Goal: Transaction & Acquisition: Book appointment/travel/reservation

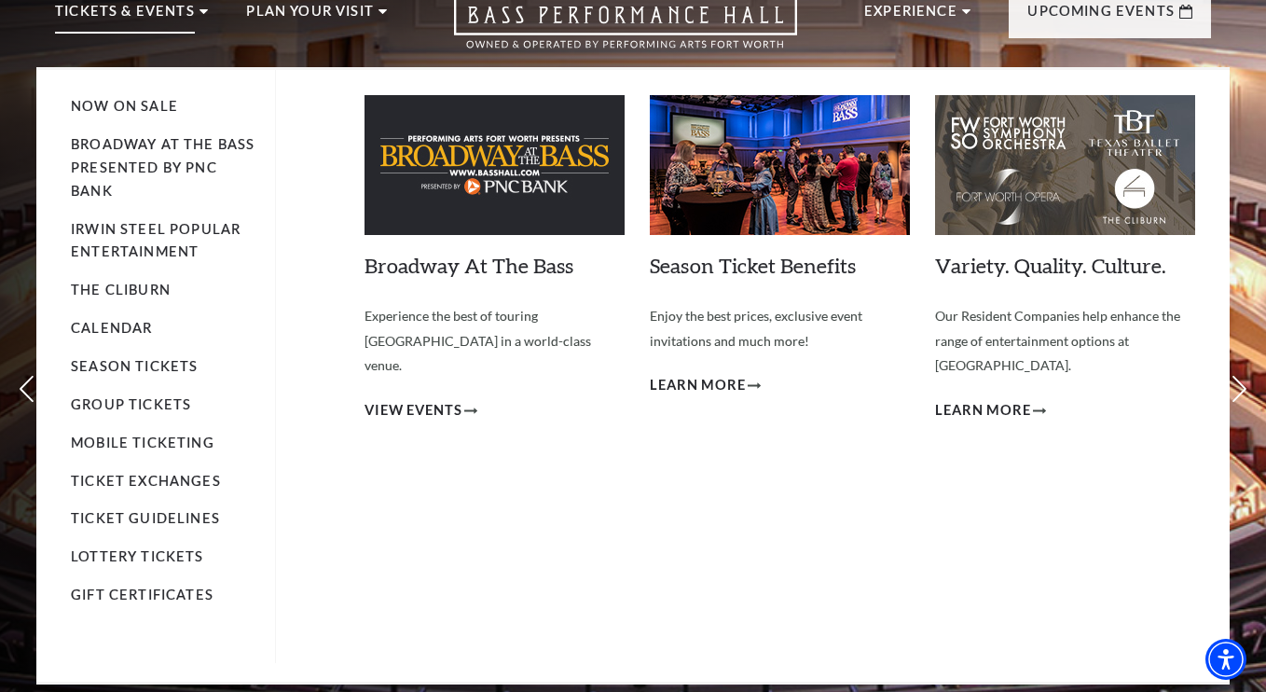
scroll to position [83, 0]
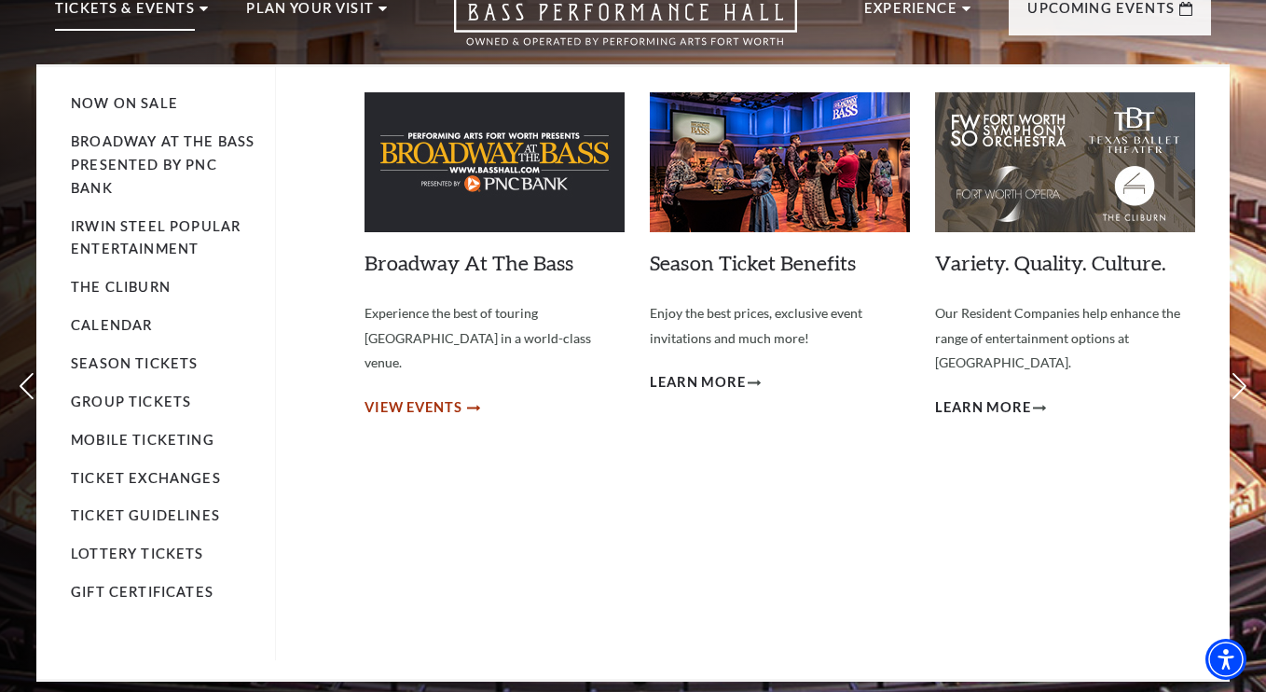
click at [434, 396] on span "View Events" at bounding box center [413, 407] width 98 height 23
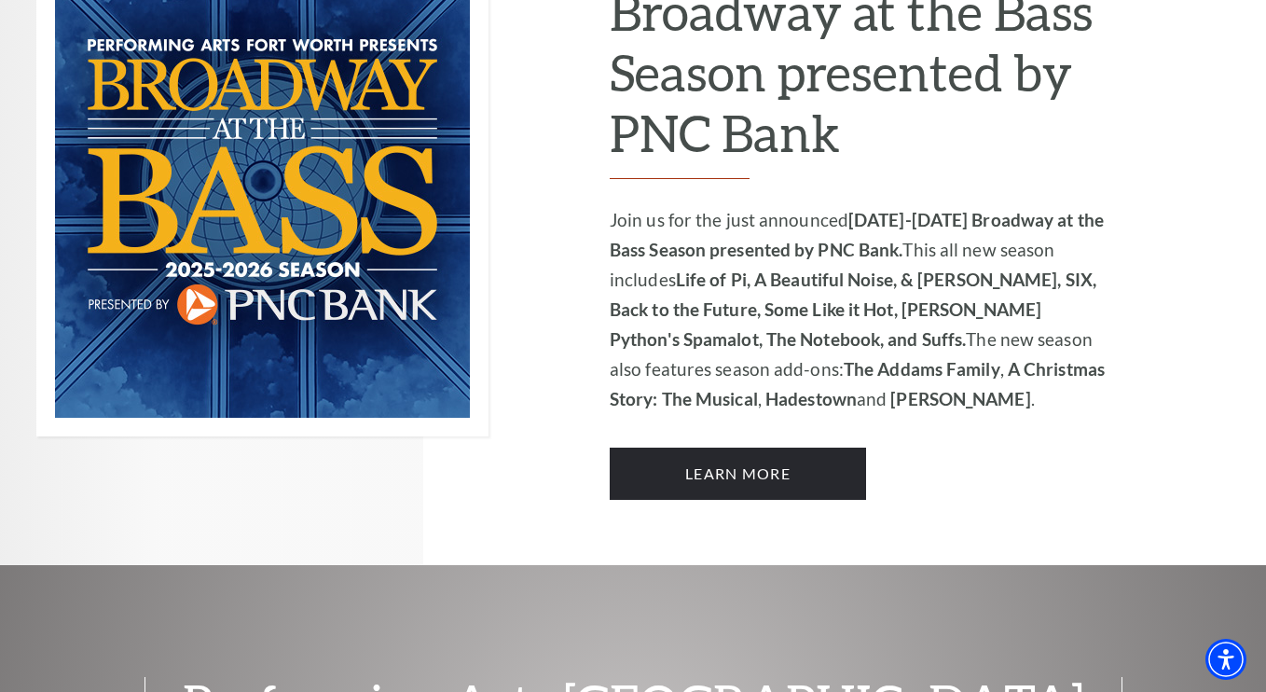
scroll to position [1316, 0]
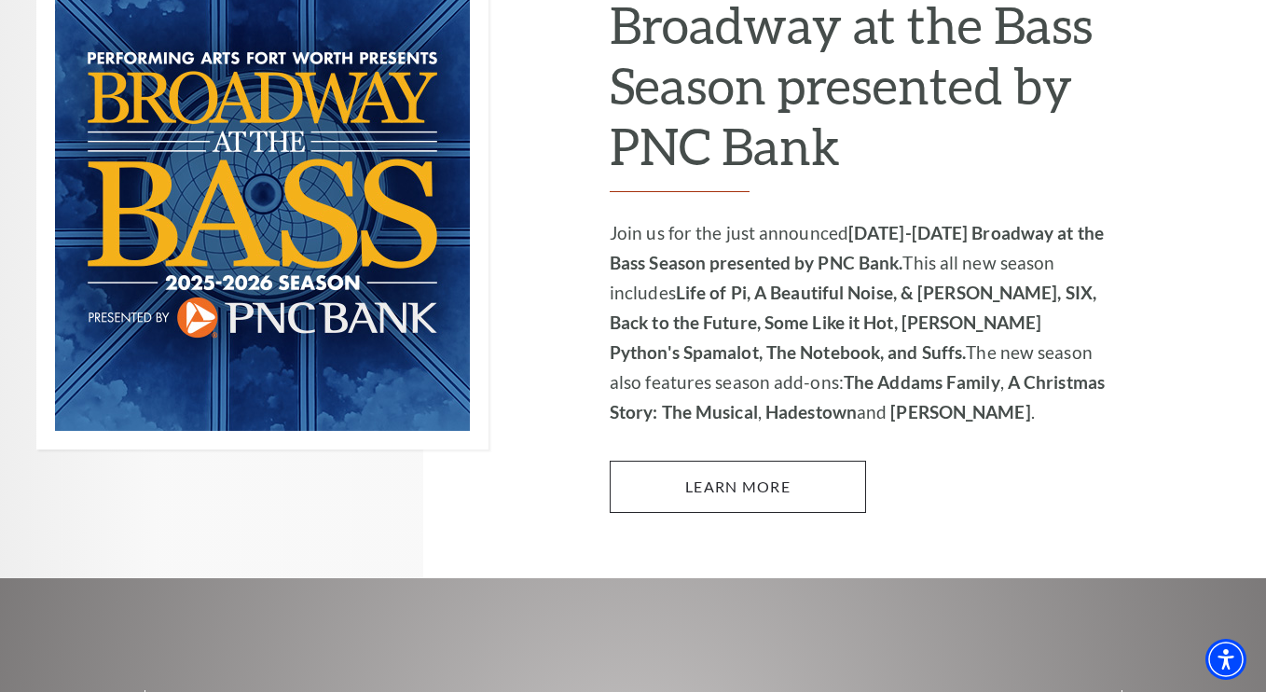
click at [719, 460] on link "Learn More" at bounding box center [738, 486] width 256 height 52
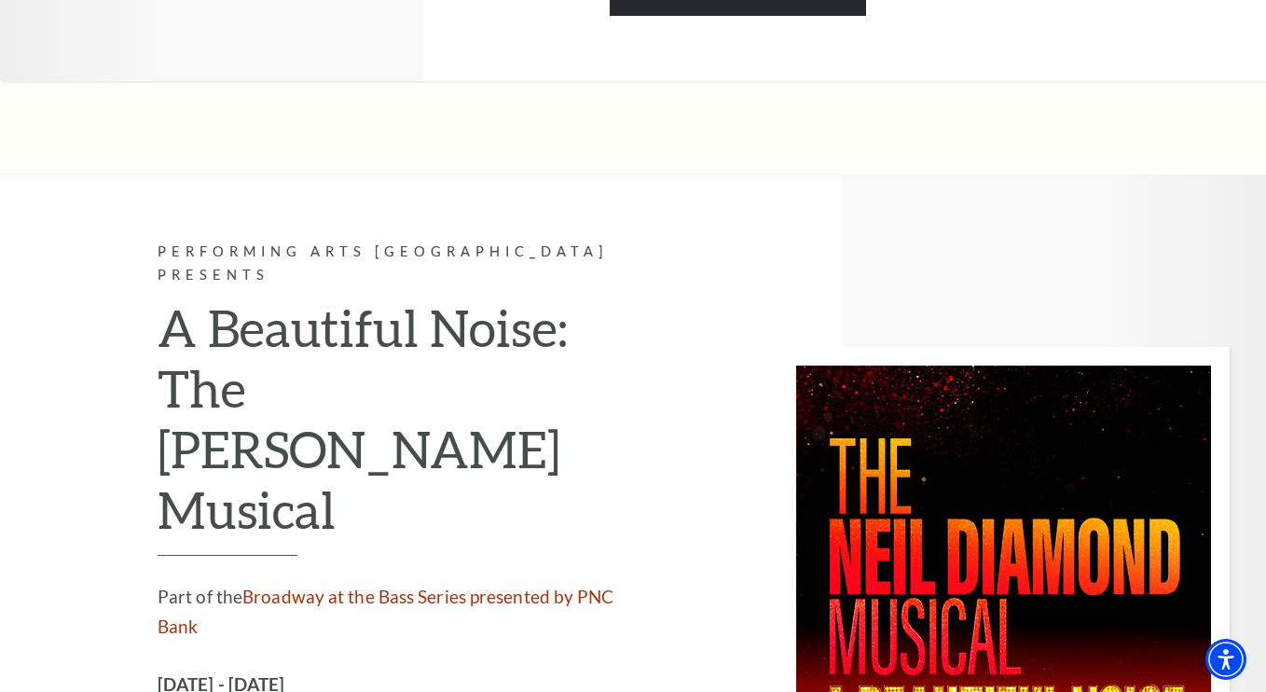
scroll to position [4263, 0]
